Goal: Information Seeking & Learning: Learn about a topic

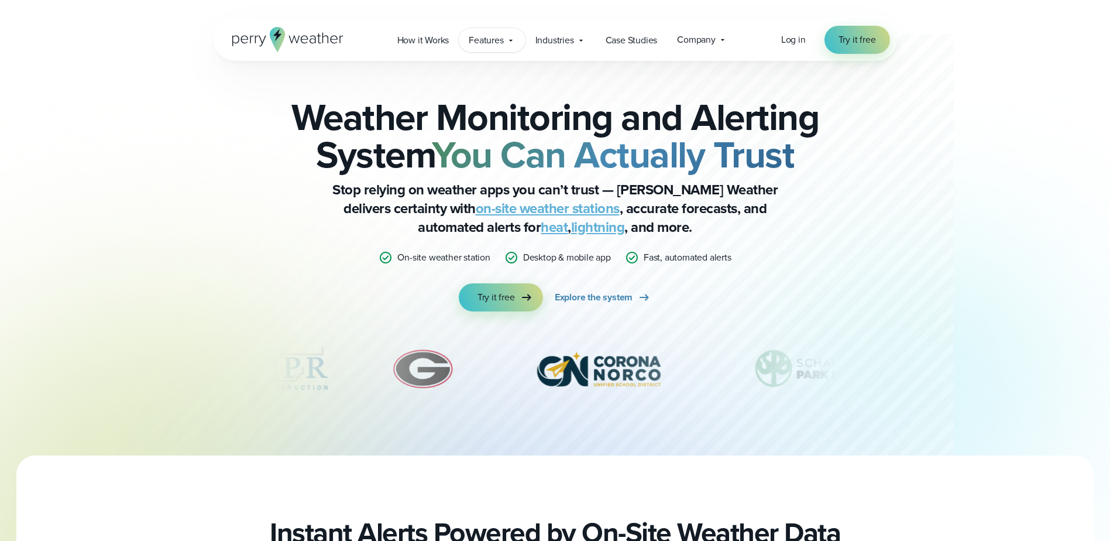
click at [501, 42] on span "Features" at bounding box center [486, 40] width 35 height 14
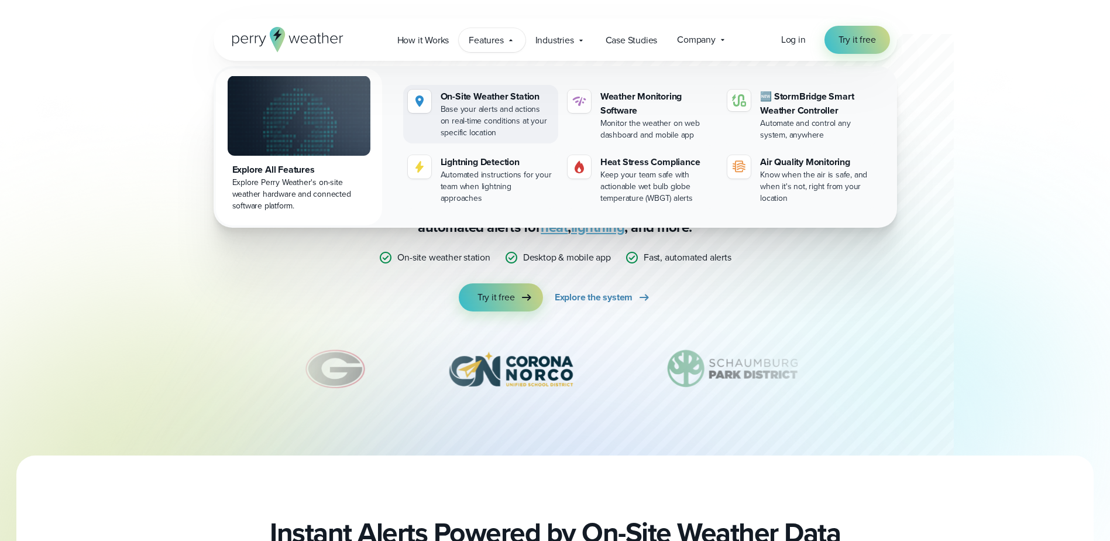
click at [423, 94] on img at bounding box center [420, 101] width 14 height 14
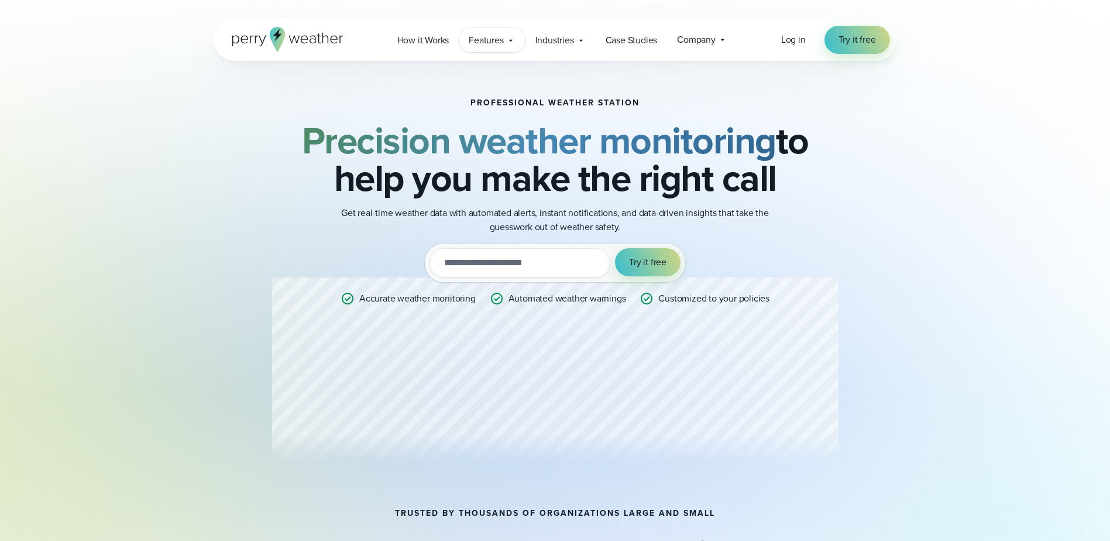
click at [496, 45] on span "Features" at bounding box center [486, 40] width 35 height 14
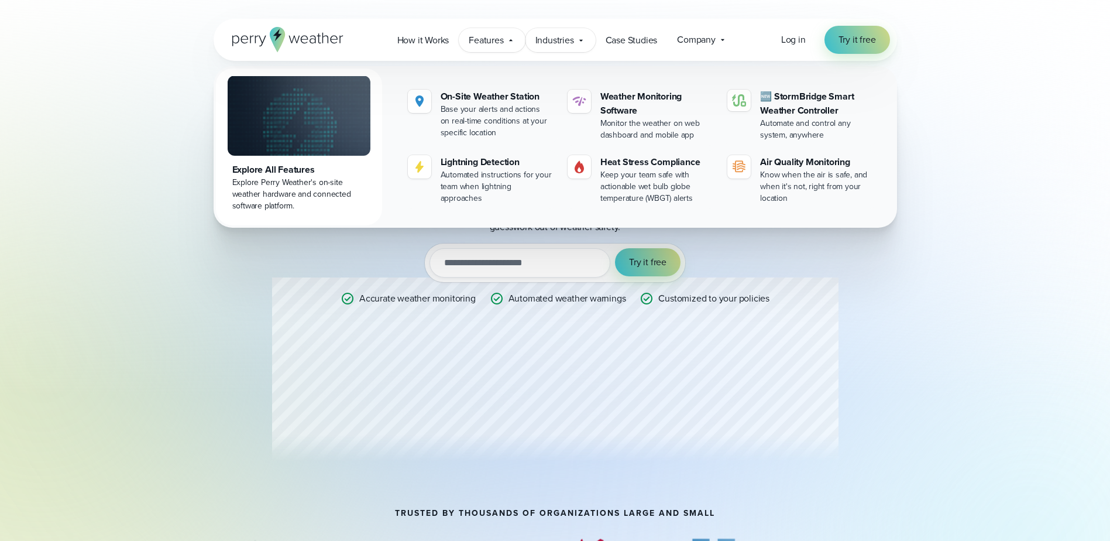
click at [564, 35] on span "Industries" at bounding box center [554, 40] width 39 height 14
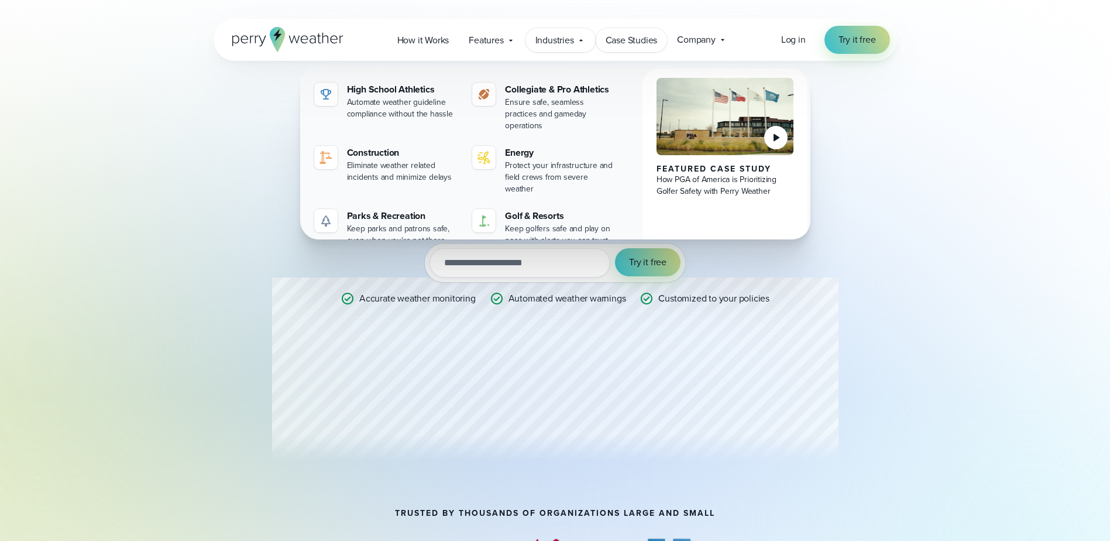
click at [639, 43] on span "Case Studies" at bounding box center [632, 40] width 52 height 14
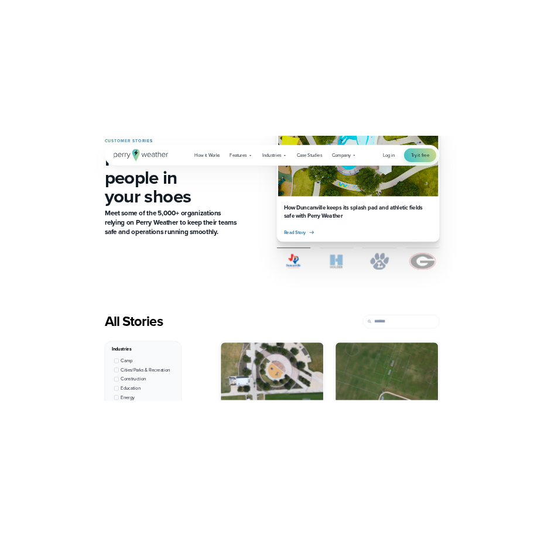
scroll to position [176, 0]
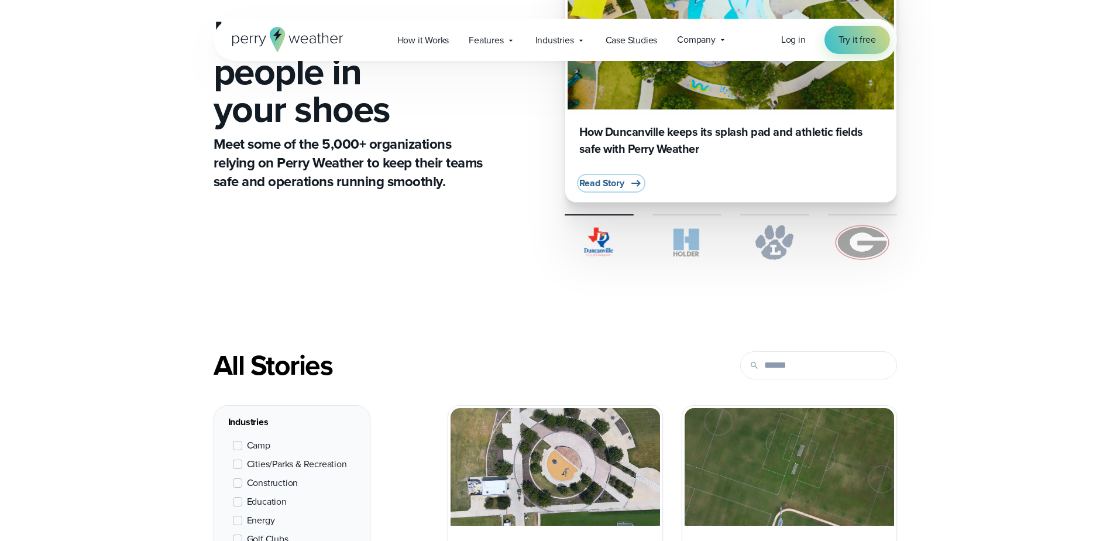
click at [606, 181] on span "Read Story" at bounding box center [601, 183] width 45 height 14
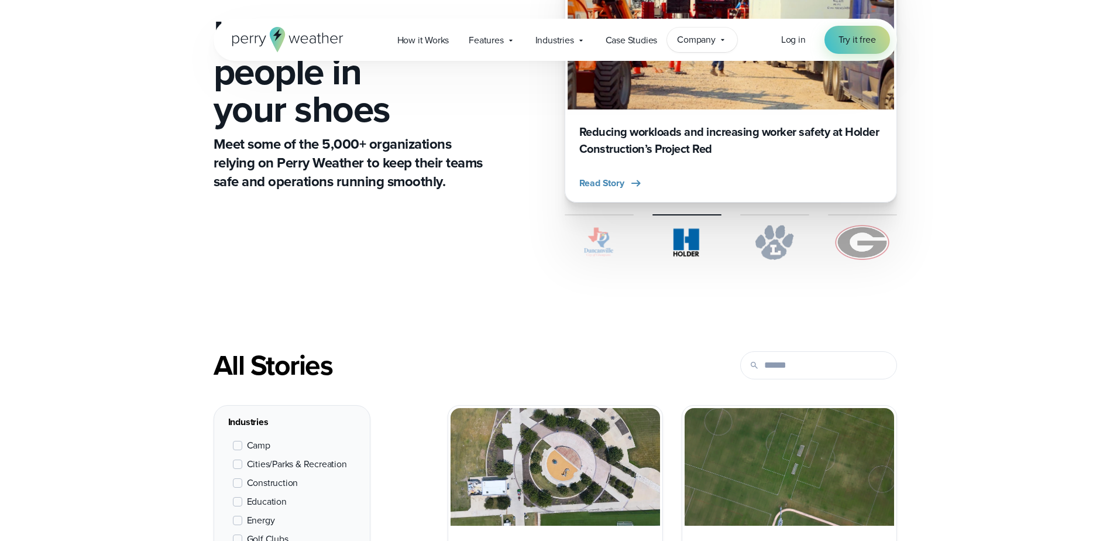
click at [709, 46] on span "Company" at bounding box center [696, 40] width 39 height 14
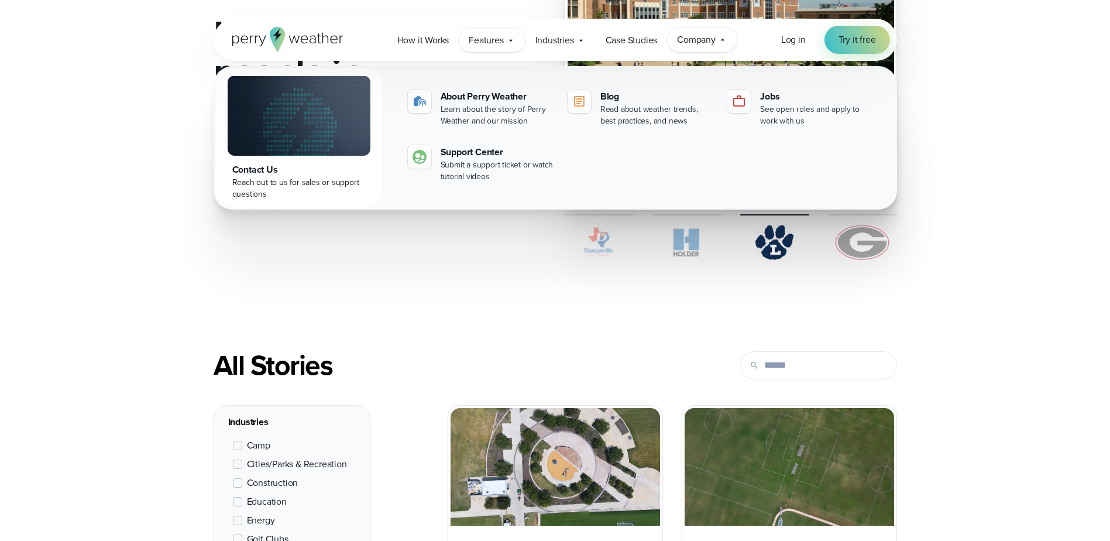
click at [476, 41] on span "Features" at bounding box center [486, 40] width 35 height 14
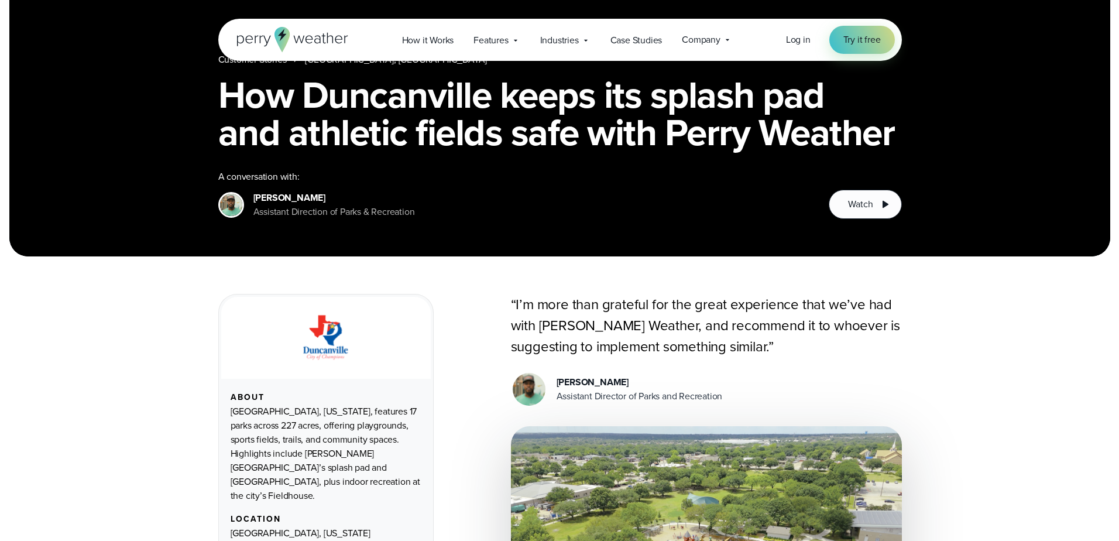
scroll to position [176, 0]
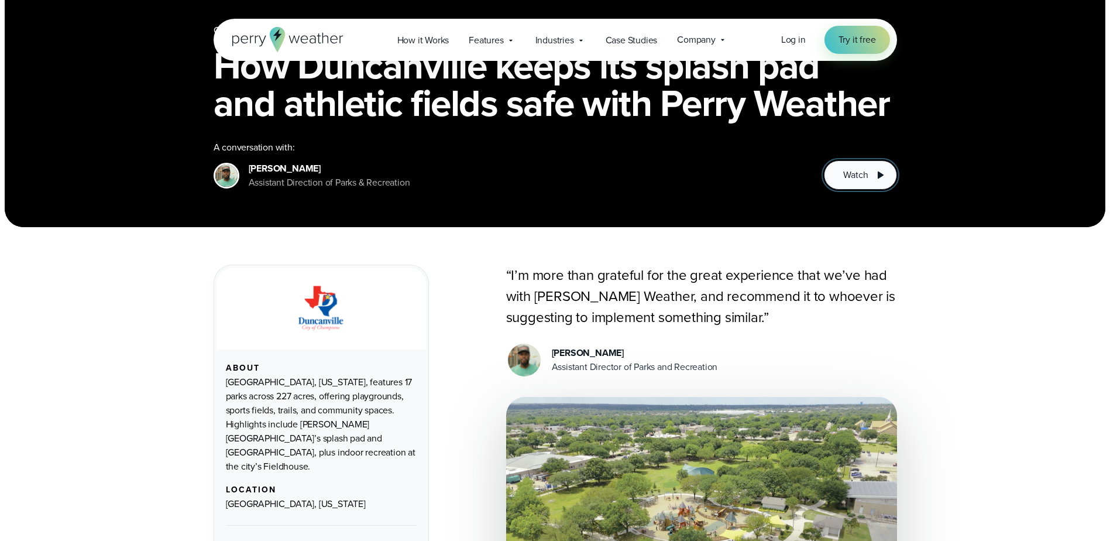
click at [846, 166] on button "Watch" at bounding box center [860, 174] width 73 height 29
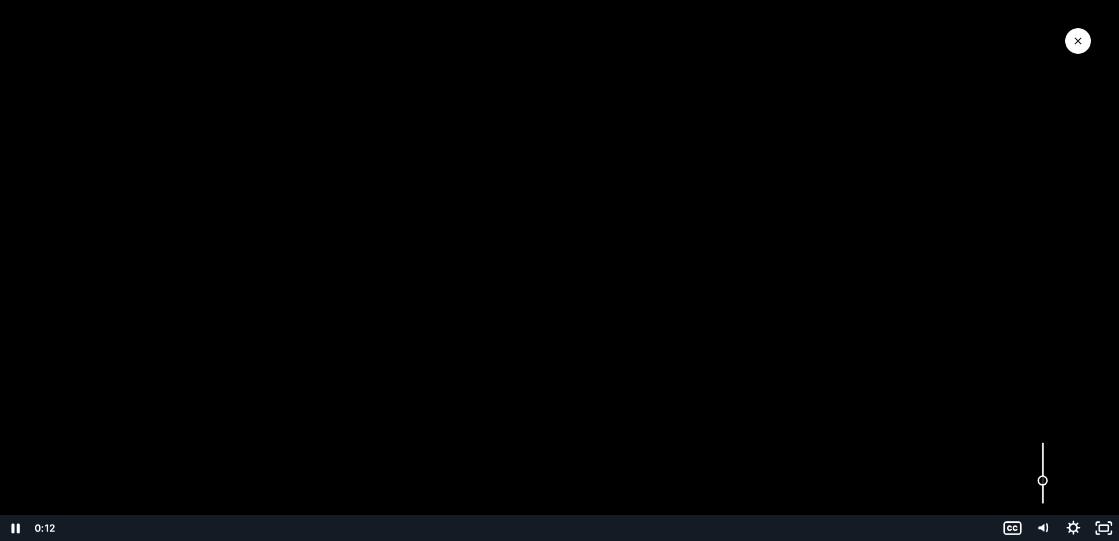
drag, startPoint x: 1043, startPoint y: 447, endPoint x: 1042, endPoint y: 480, distance: 34.0
click at [1042, 480] on div "Volume" at bounding box center [1043, 480] width 11 height 11
